Goal: Go to known website: Access a specific website the user already knows

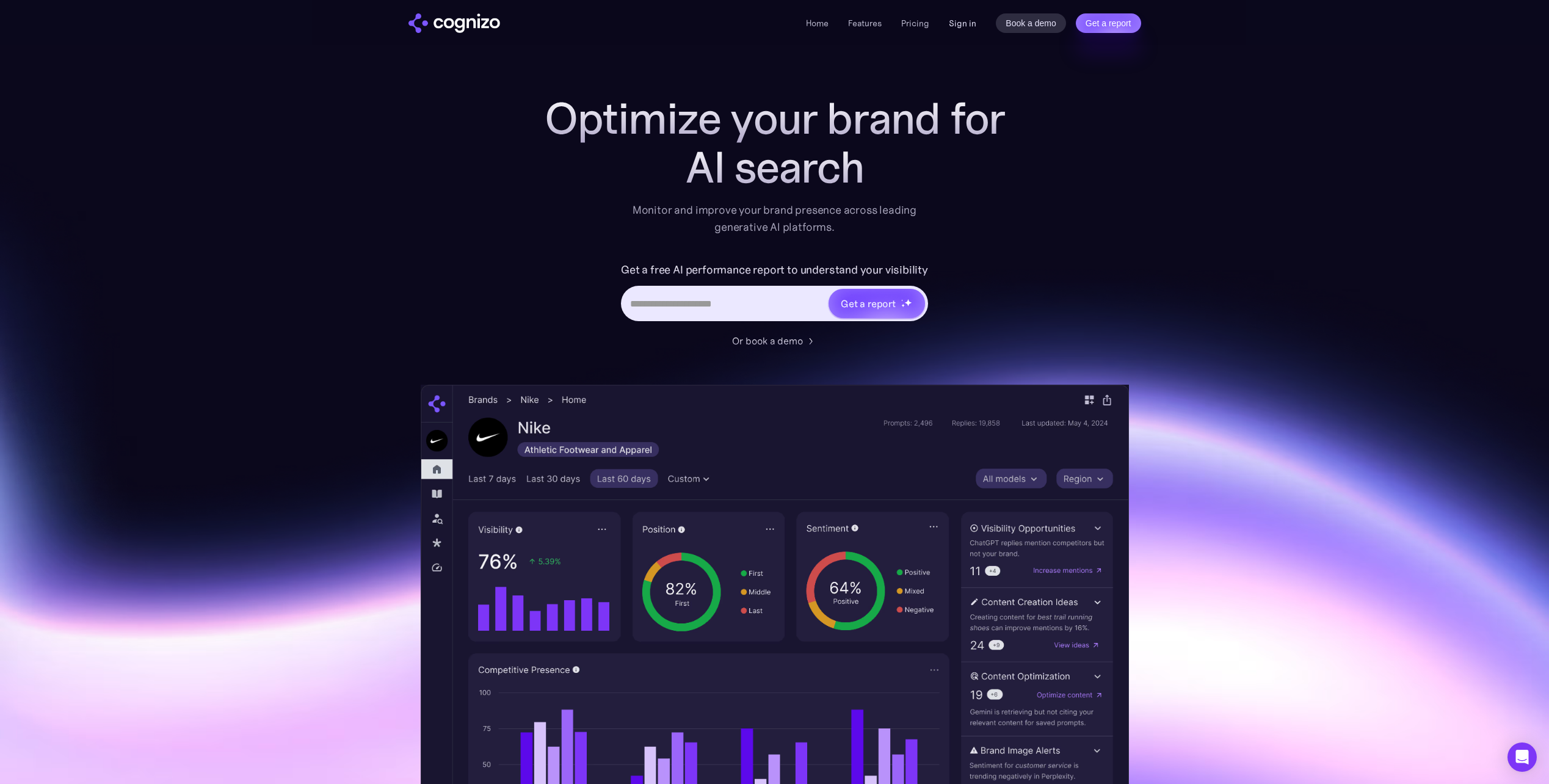
click at [973, 22] on link "Sign in" at bounding box center [962, 23] width 28 height 15
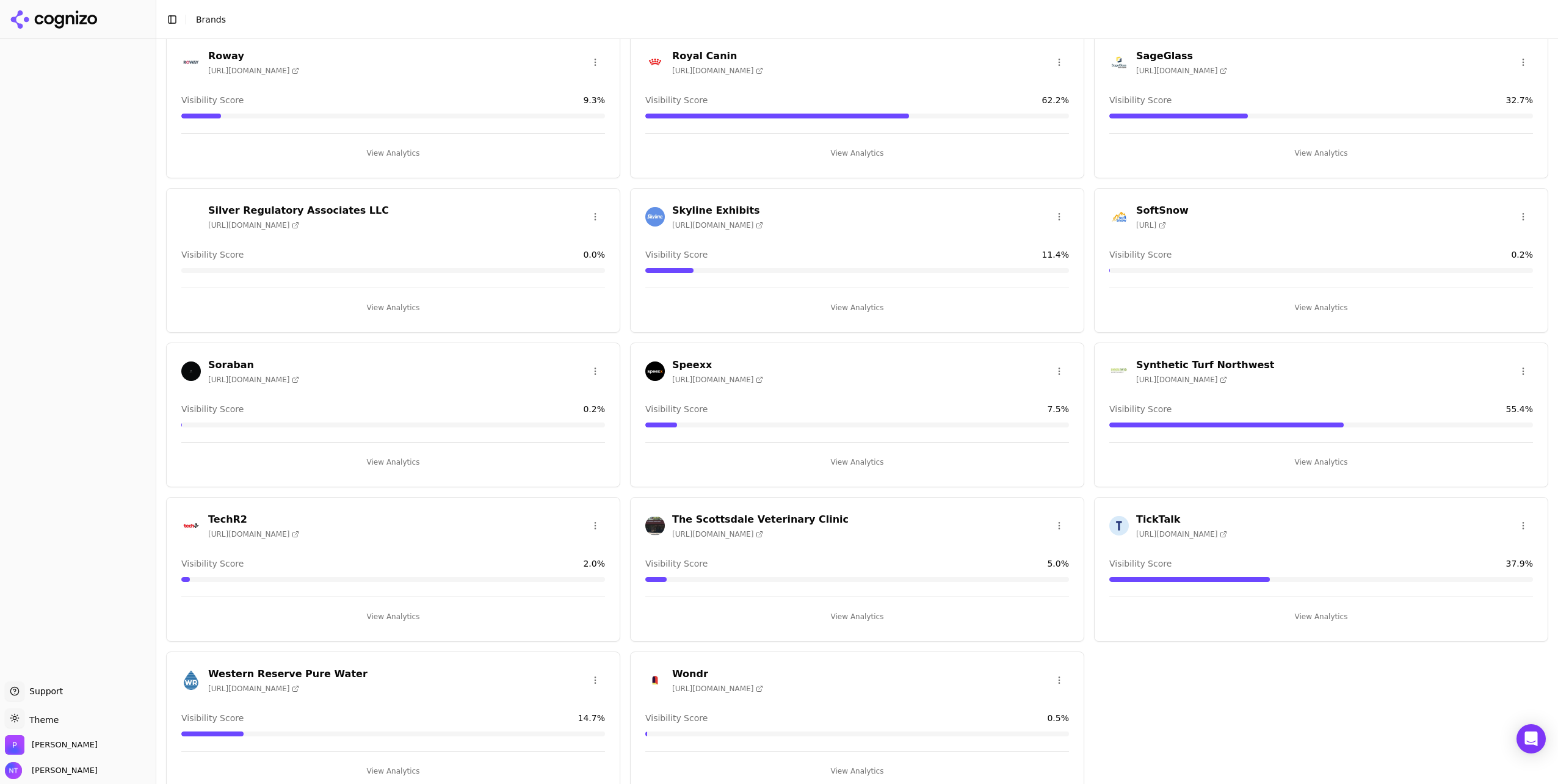
scroll to position [1793, 0]
